Goal: Information Seeking & Learning: Learn about a topic

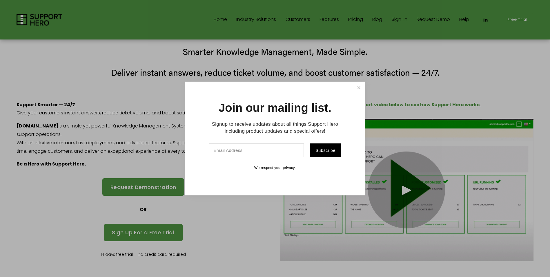
click at [360, 88] on link "Close" at bounding box center [359, 87] width 10 height 10
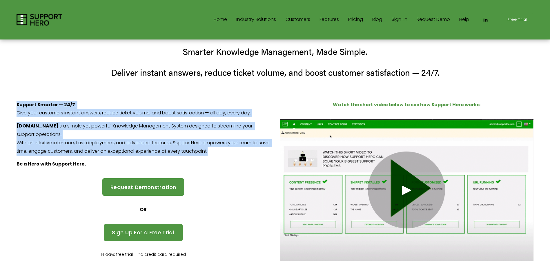
drag, startPoint x: 16, startPoint y: 102, endPoint x: 235, endPoint y: 146, distance: 223.0
click at [235, 146] on div "Support Smarter — 24/7. Give your customers instant answers, reduce ticket volu…" at bounding box center [143, 137] width 263 height 73
copy div "Support Smarter — 24/7. Give your customers instant answers, reduce ticket volu…"
click at [0, 0] on span "Call Centers/Contact Centers" at bounding box center [0, 0] width 0 height 0
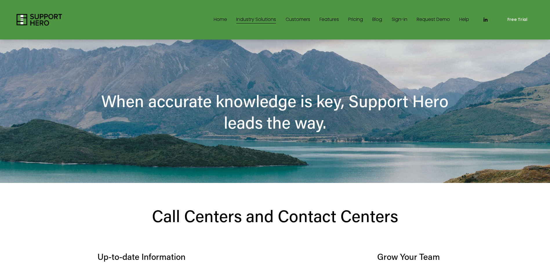
click at [295, 20] on link "Customers" at bounding box center [298, 19] width 25 height 9
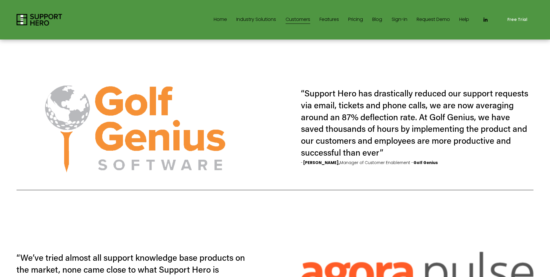
click at [381, 99] on h4 "“Support Hero has drastically reduced our support requests via email, tickets a…" at bounding box center [415, 122] width 229 height 70
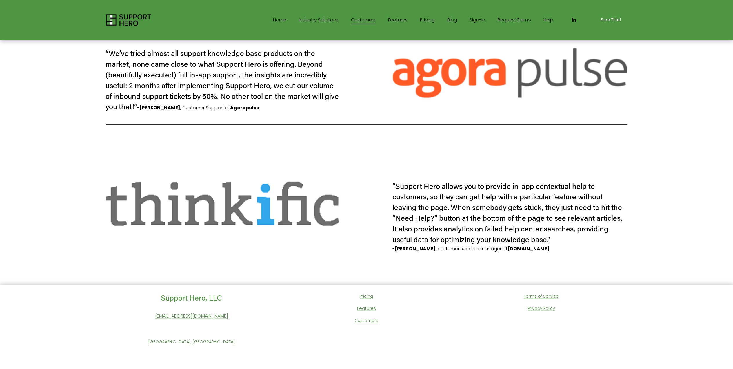
scroll to position [233, 0]
